Goal: Information Seeking & Learning: Check status

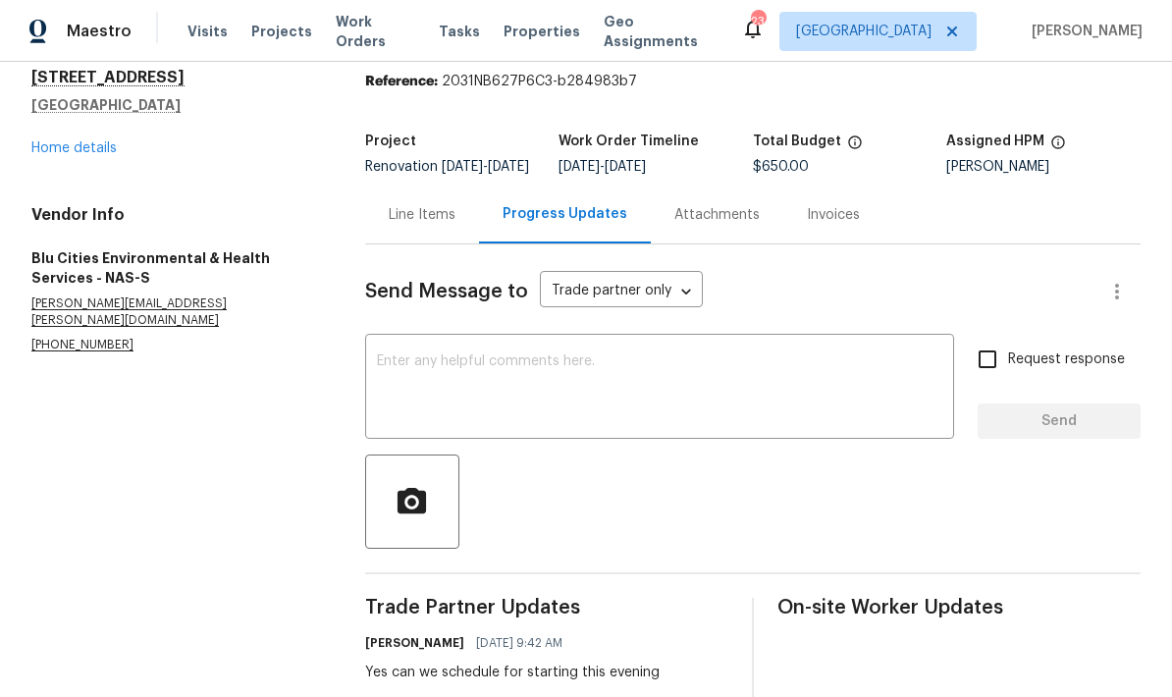
scroll to position [72, 0]
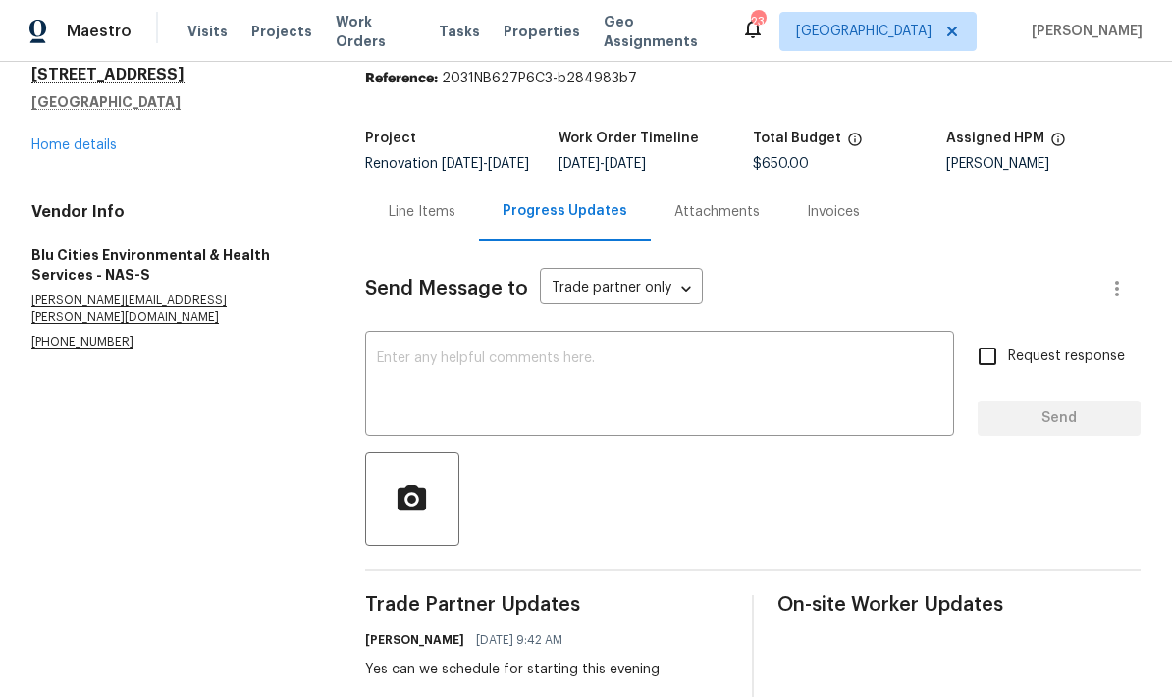
click at [65, 132] on div "404 Elfie Ct Clarksville, TN 37040 Home details" at bounding box center [174, 110] width 287 height 90
click at [75, 149] on link "Home details" at bounding box center [73, 145] width 85 height 14
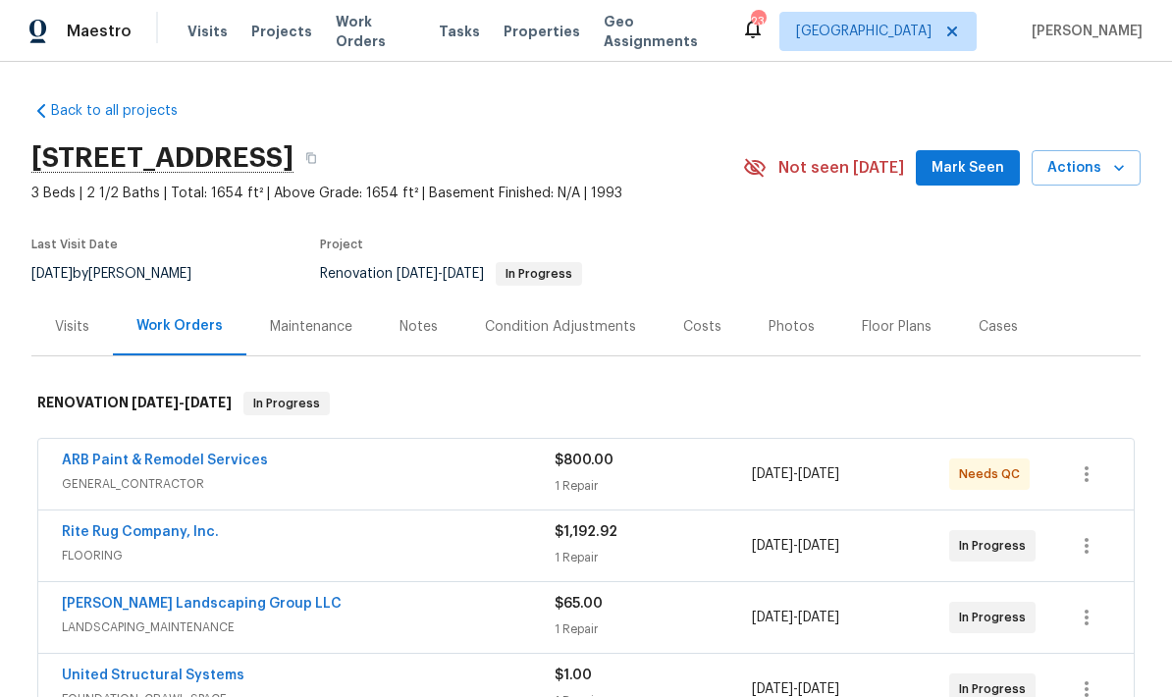
click at [683, 318] on div "Costs" at bounding box center [702, 327] width 38 height 20
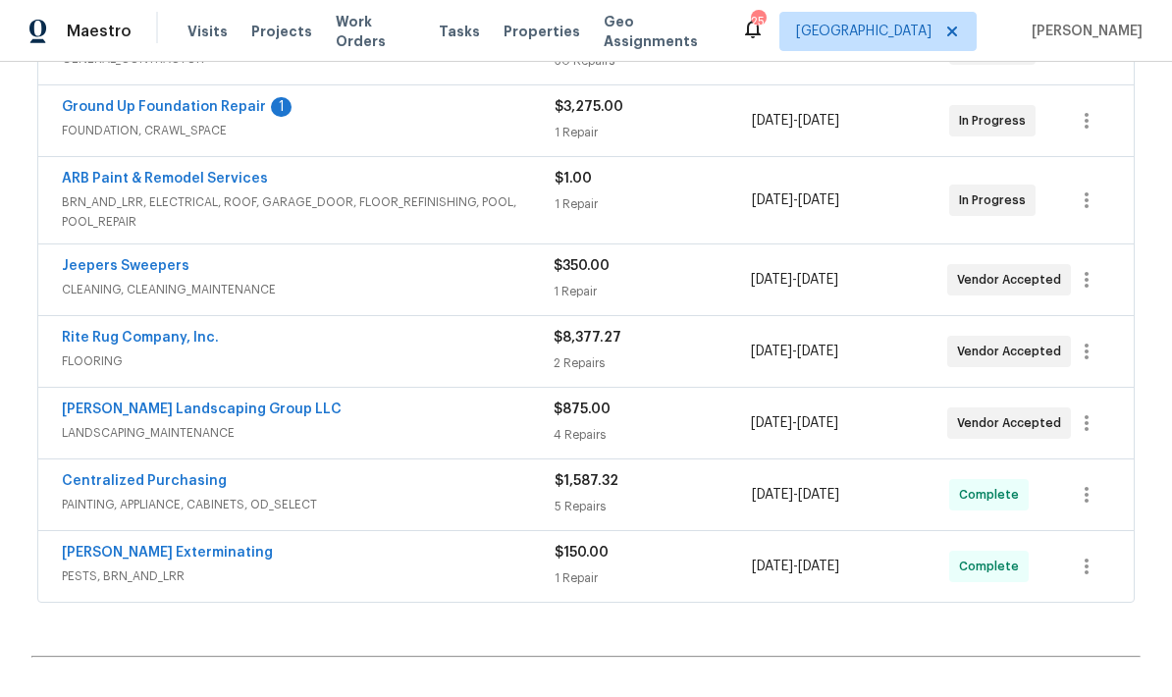
scroll to position [559, 0]
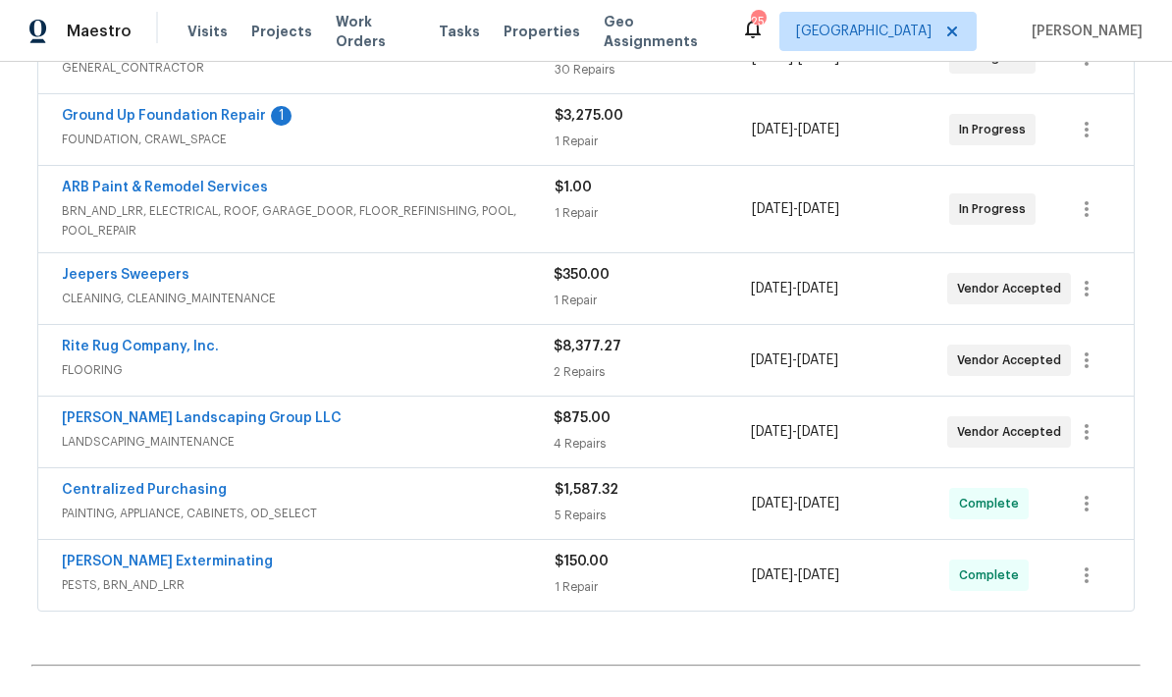
click at [128, 347] on link "Rite Rug Company, Inc." at bounding box center [140, 347] width 157 height 14
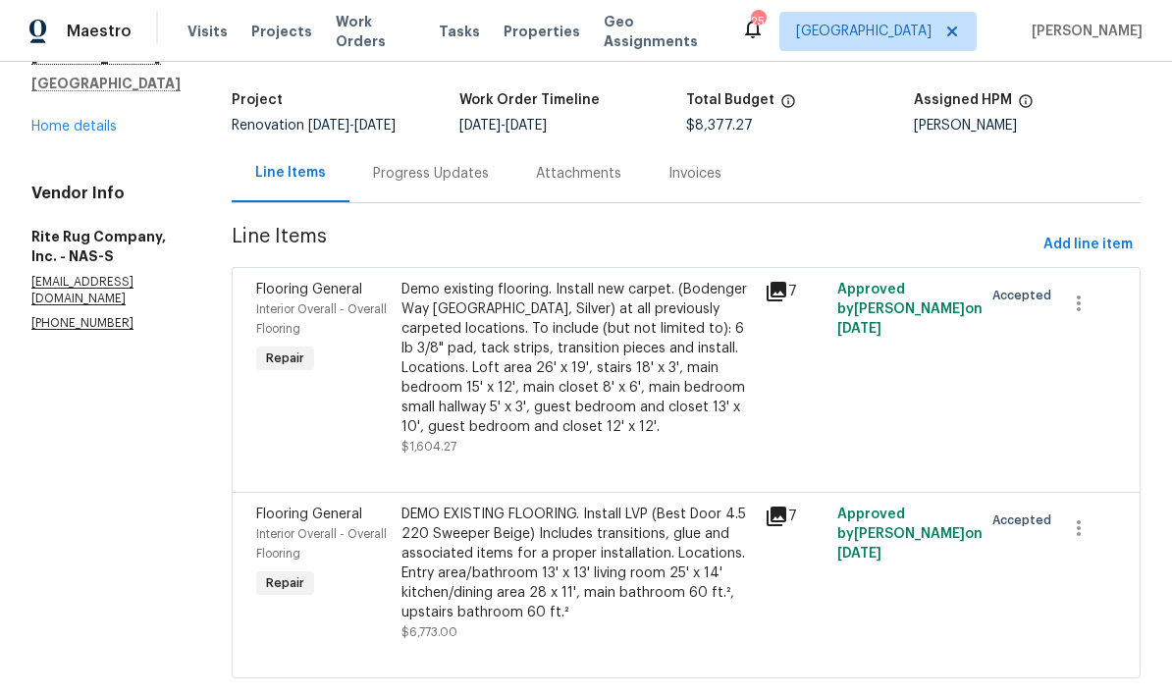
scroll to position [84, 0]
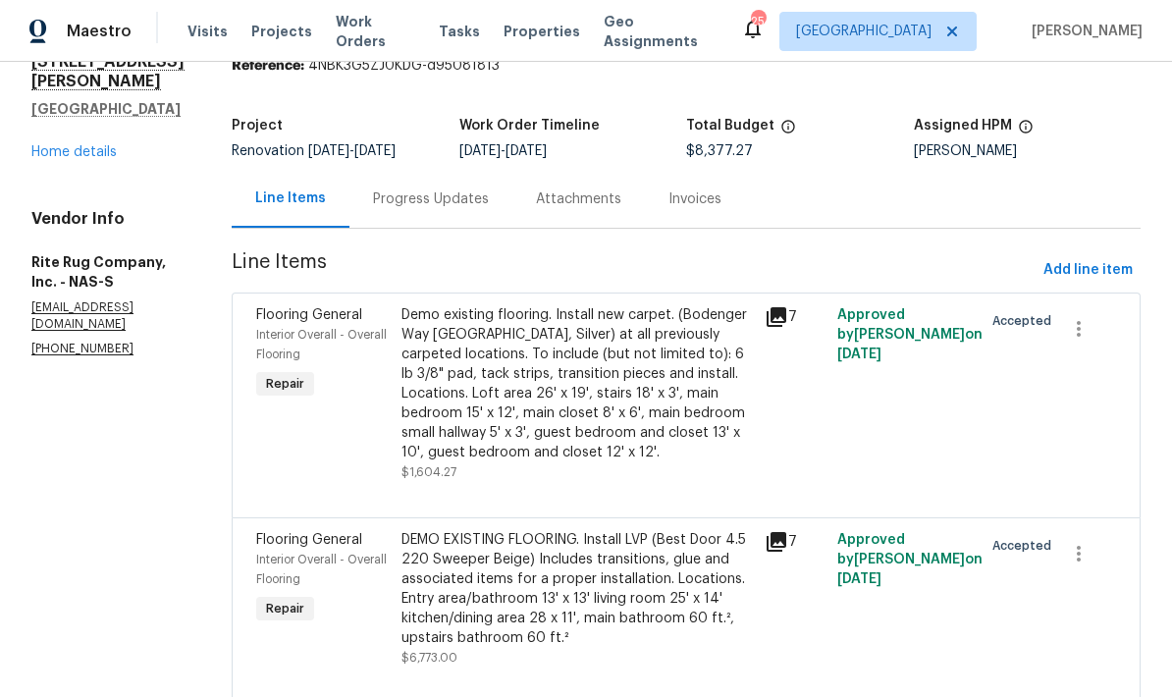
click at [440, 209] on div "Progress Updates" at bounding box center [431, 199] width 116 height 20
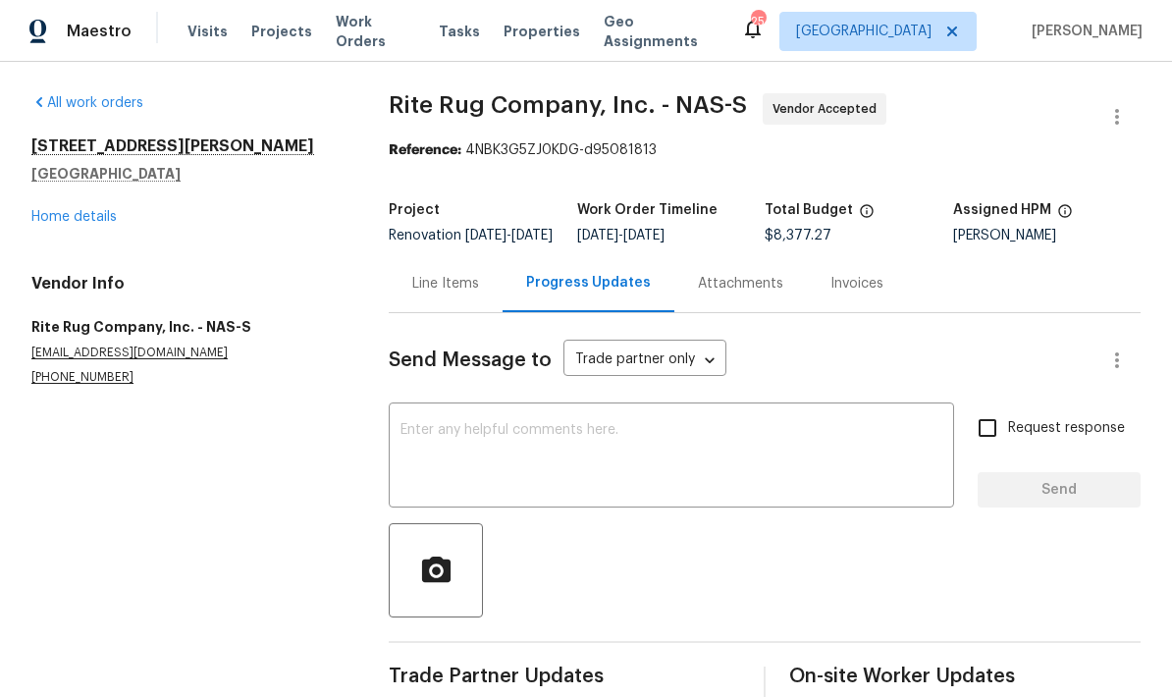
click at [68, 219] on link "Home details" at bounding box center [73, 217] width 85 height 14
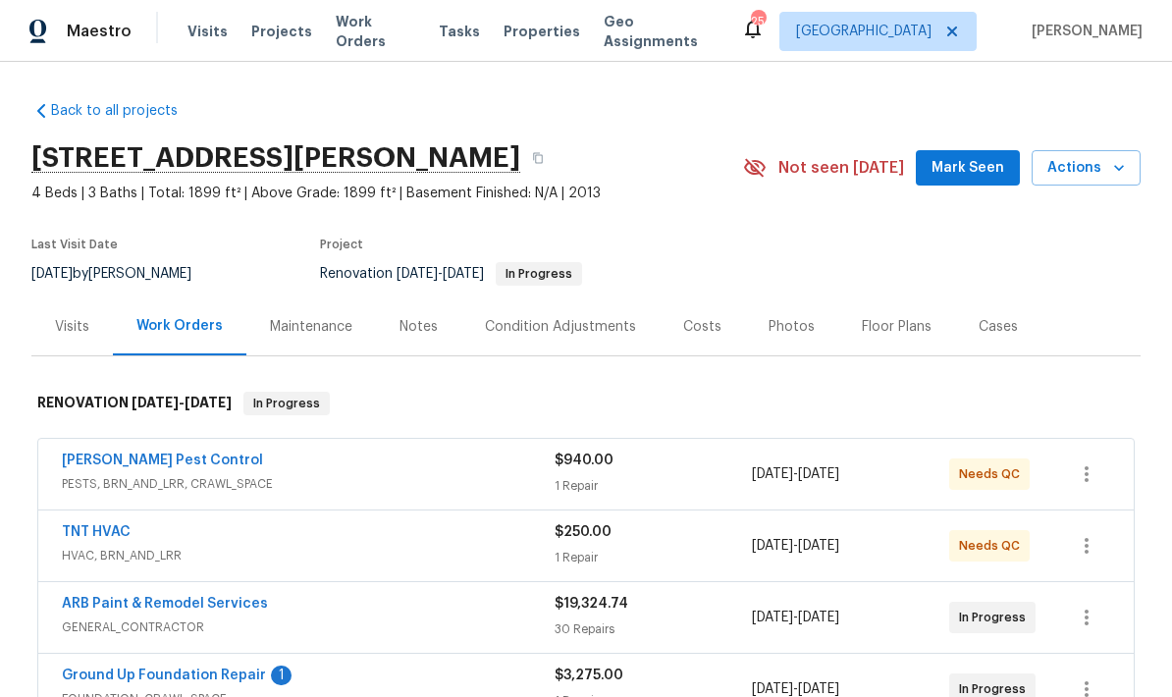
click at [409, 309] on div "Notes" at bounding box center [418, 326] width 85 height 58
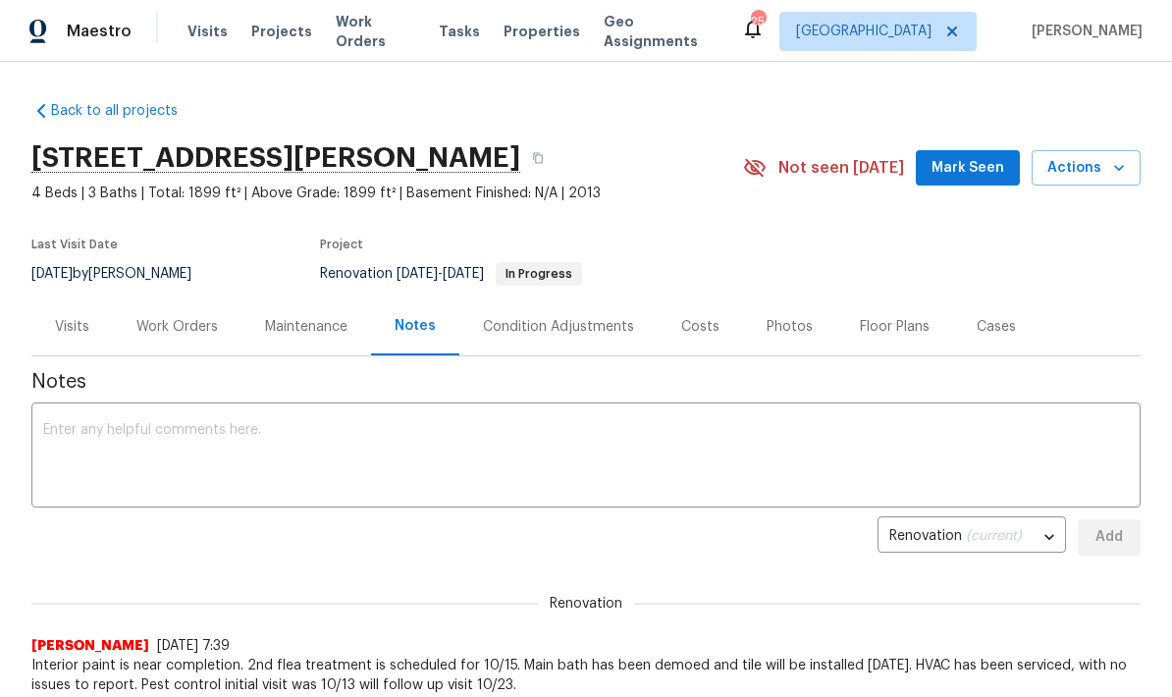
click at [167, 326] on div "Work Orders" at bounding box center [176, 327] width 81 height 20
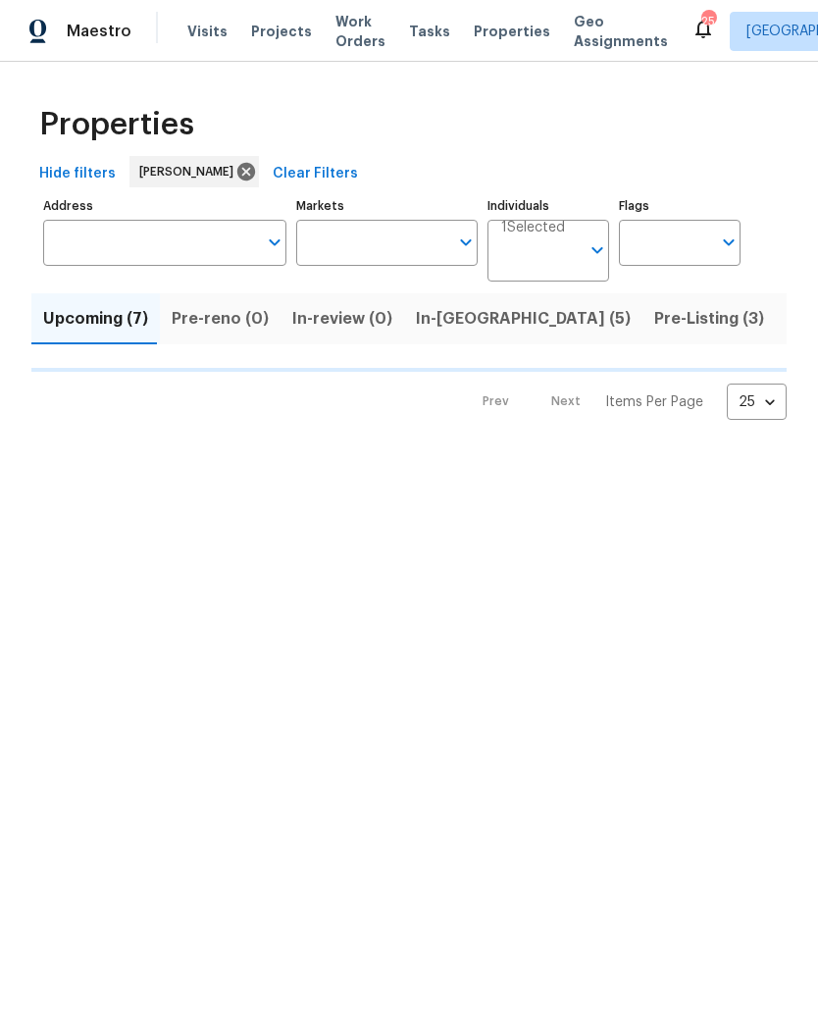
click at [437, 336] on button "In-[GEOGRAPHIC_DATA] (5)" at bounding box center [523, 318] width 238 height 51
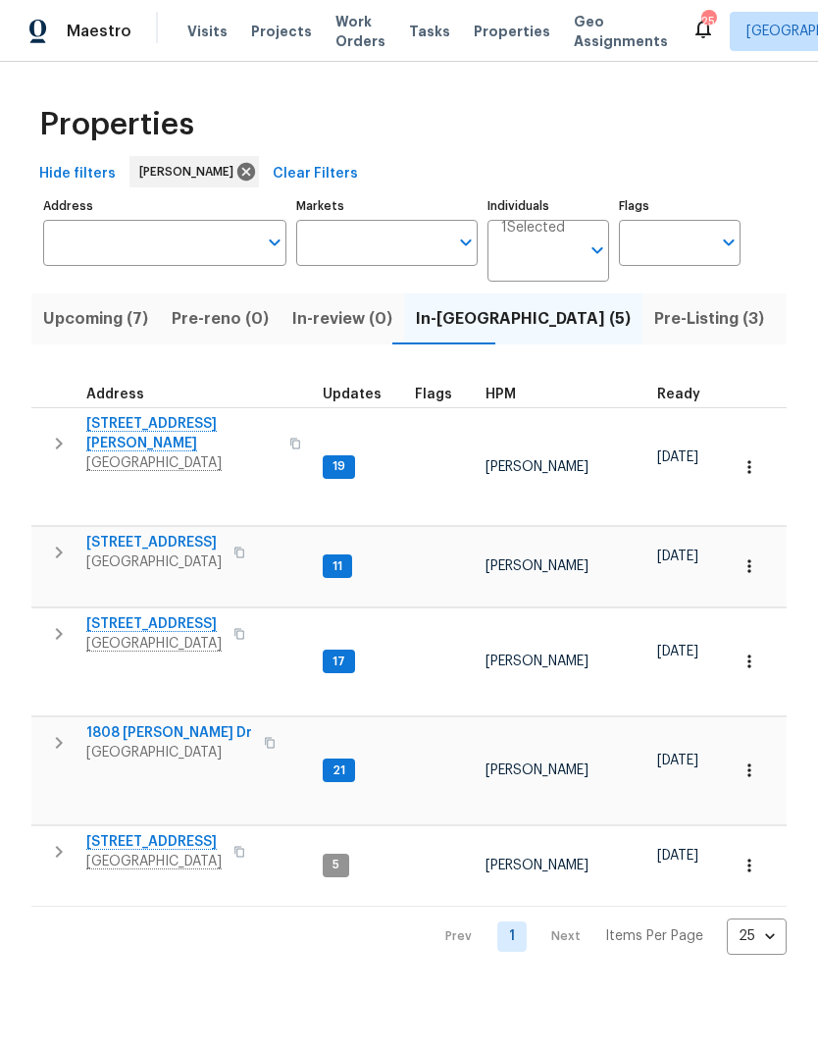
click at [174, 723] on span "1808 [PERSON_NAME] Dr" at bounding box center [169, 733] width 166 height 20
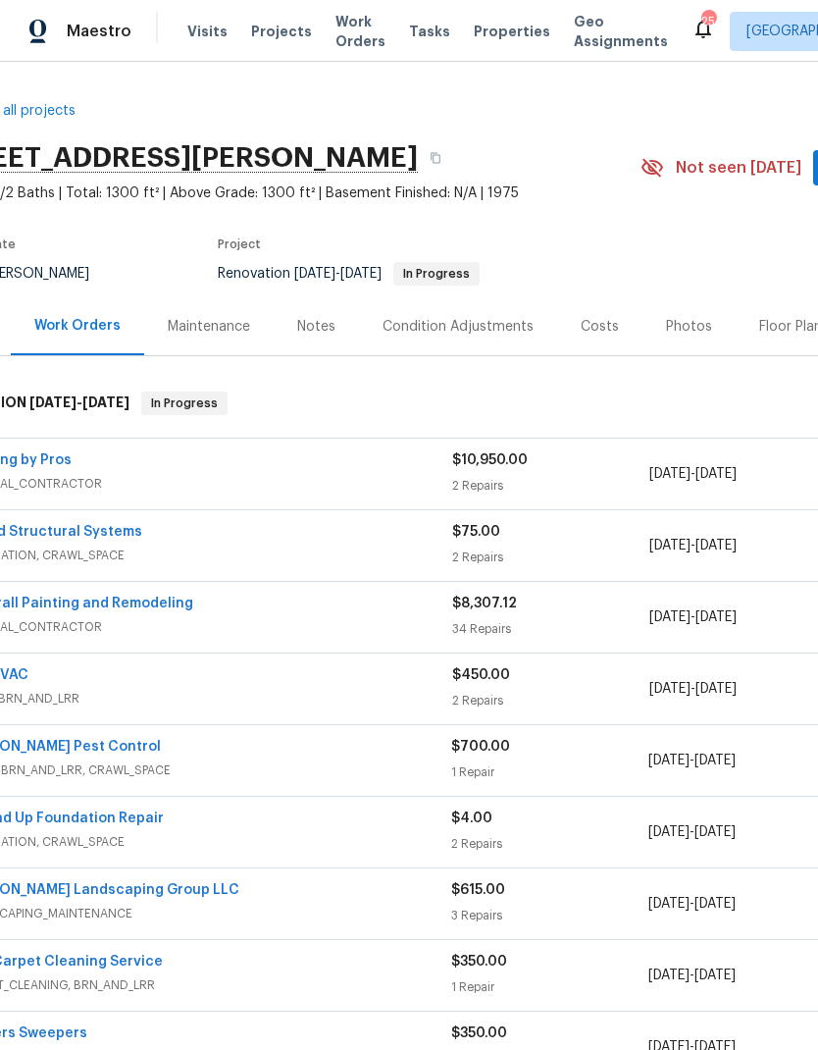
scroll to position [0, 72]
